Goal: Check status: Check status

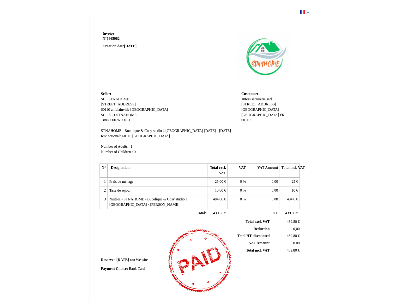
click at [108, 33] on span "Invoice" at bounding box center [108, 34] width 11 height 4
click at [114, 39] on span "6665982" at bounding box center [113, 39] width 13 height 4
click at [106, 94] on span "Seller:" at bounding box center [106, 94] width 10 height 4
click at [115, 99] on span "SC I STNAHOME" at bounding box center [115, 99] width 28 height 4
click at [113, 104] on span "[STREET_ADDRESS]" at bounding box center [118, 104] width 35 height 4
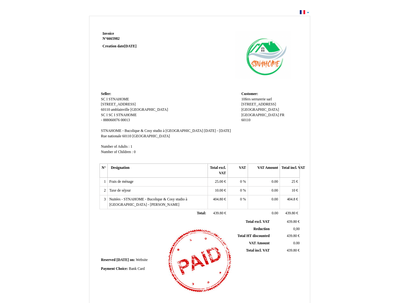
click at [106, 110] on span "60110" at bounding box center [105, 110] width 9 height 4
click at [120, 110] on span "amblainville" at bounding box center [120, 110] width 18 height 4
click at [135, 110] on span "[GEOGRAPHIC_DATA]" at bounding box center [149, 110] width 38 height 4
click at [105, 115] on span "SC I" at bounding box center [104, 115] width 7 height 4
click at [123, 115] on span "SC I STNAHOME" at bounding box center [123, 115] width 28 height 4
